Goal: Find specific page/section: Find specific page/section

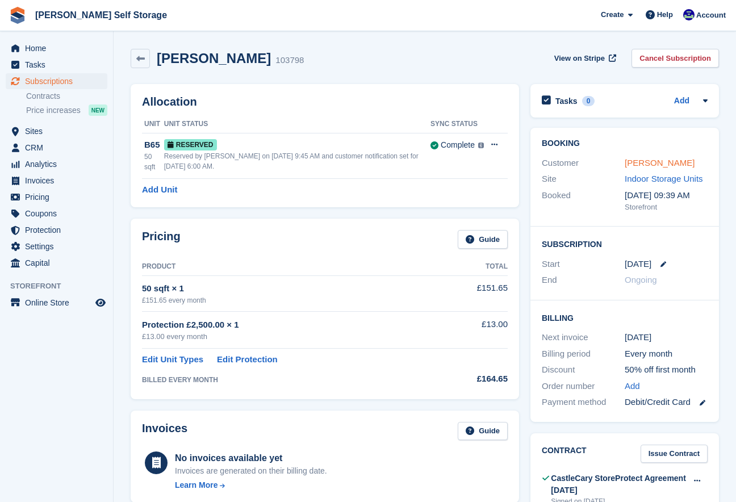
click at [632, 163] on link "[PERSON_NAME]" at bounding box center [659, 163] width 70 height 10
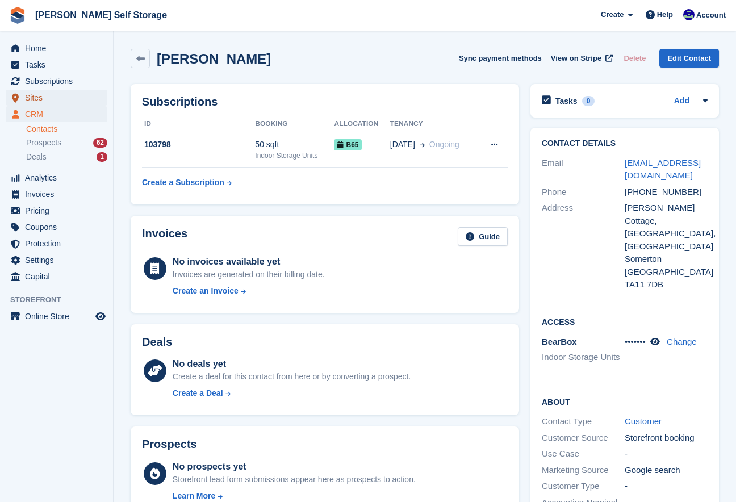
click at [36, 98] on span "Sites" at bounding box center [59, 98] width 68 height 16
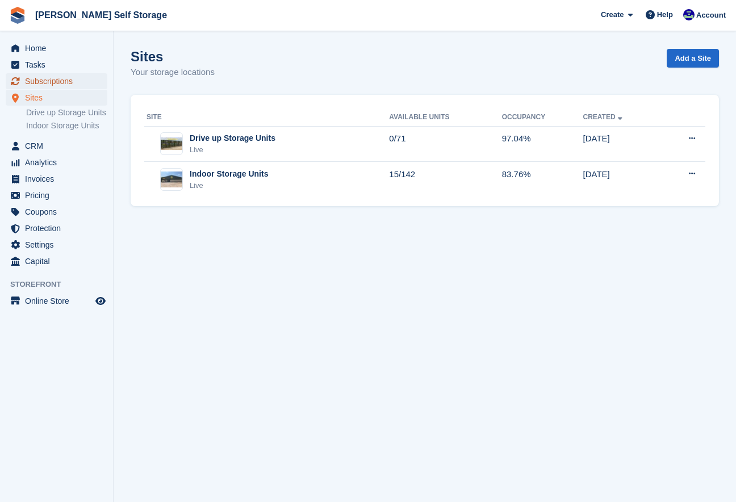
click at [49, 81] on span "Subscriptions" at bounding box center [59, 81] width 68 height 16
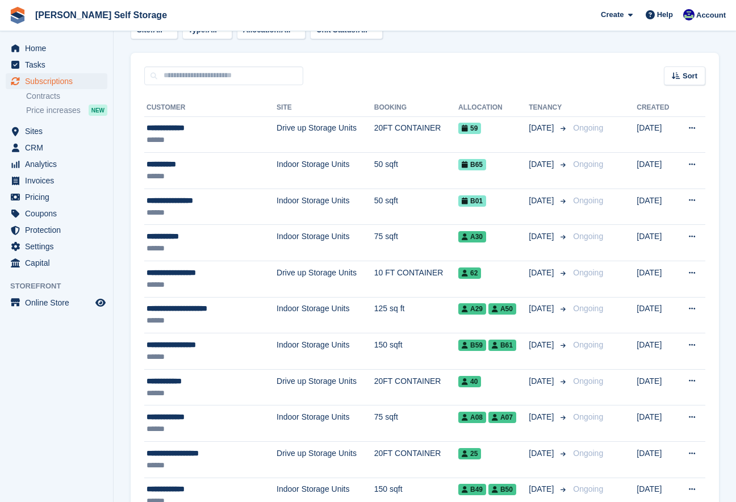
scroll to position [78, 0]
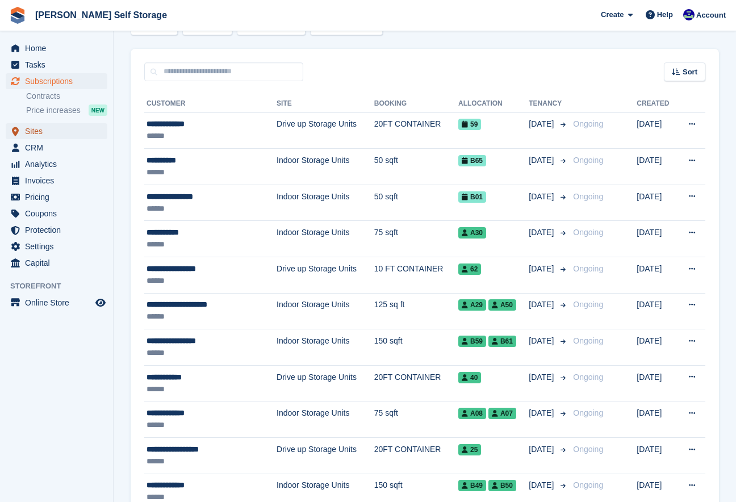
click at [19, 134] on span "menu" at bounding box center [16, 131] width 14 height 14
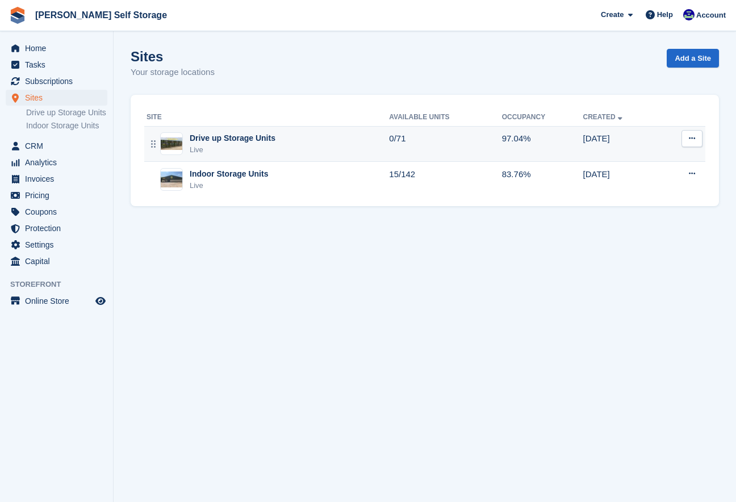
click at [209, 138] on div "Drive up Storage Units" at bounding box center [233, 138] width 86 height 12
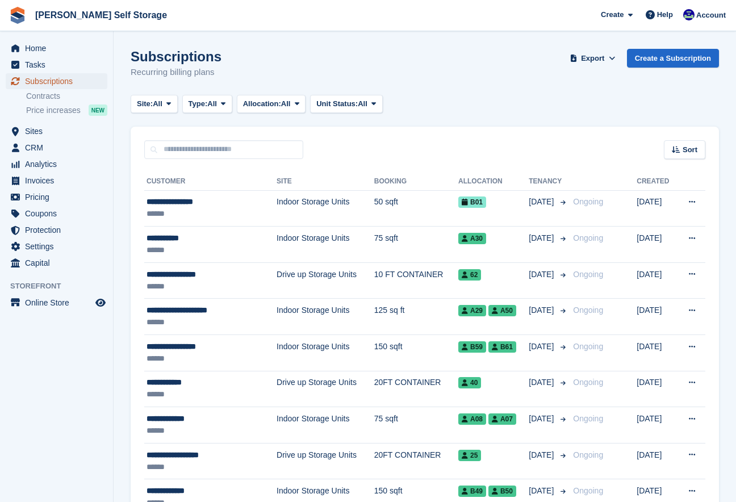
click at [69, 79] on span "Subscriptions" at bounding box center [59, 81] width 68 height 16
